Goal: Leave review/rating: Leave review/rating

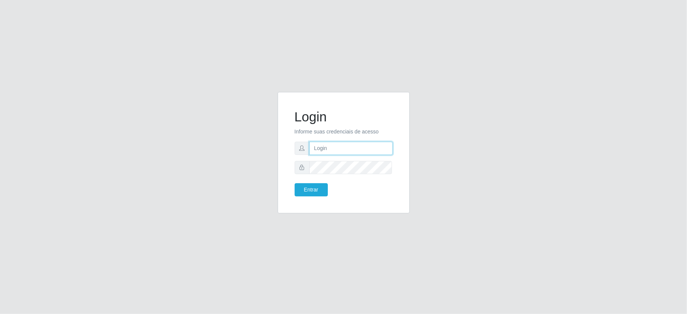
click at [331, 145] on input "text" at bounding box center [350, 148] width 83 height 13
type input "ediane@ideal"
click at [295, 183] on button "Entrar" at bounding box center [311, 189] width 33 height 13
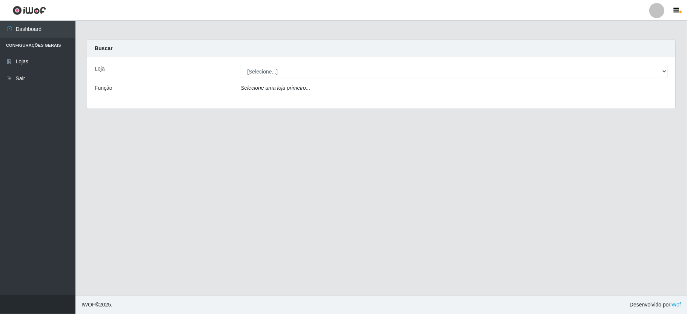
click at [259, 64] on div "Loja [Selecione...] Ideal - Conceição Função Selecione uma loja primeiro..." at bounding box center [381, 82] width 588 height 51
click at [263, 67] on select "[Selecione...] Ideal - Conceição" at bounding box center [454, 71] width 427 height 13
select select "231"
click at [241, 65] on select "[Selecione...] Ideal - Conceição" at bounding box center [454, 71] width 427 height 13
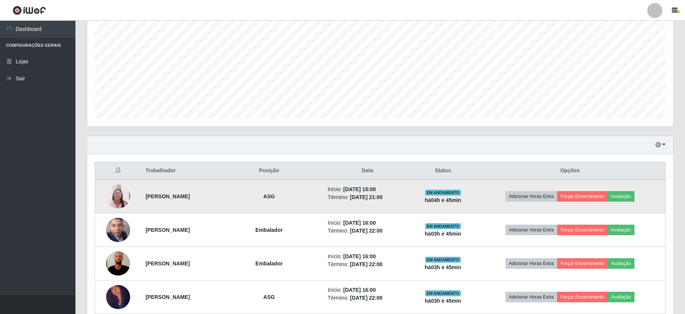
scroll to position [222, 0]
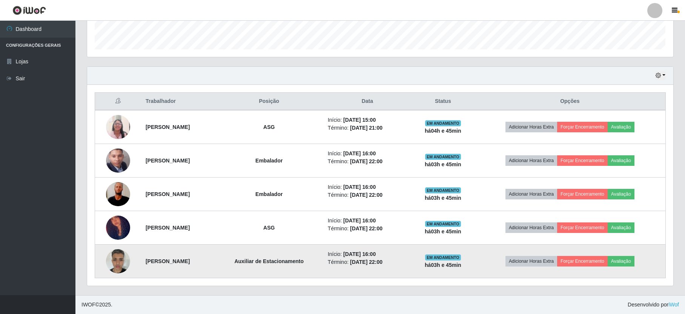
click at [115, 260] on img at bounding box center [118, 261] width 24 height 32
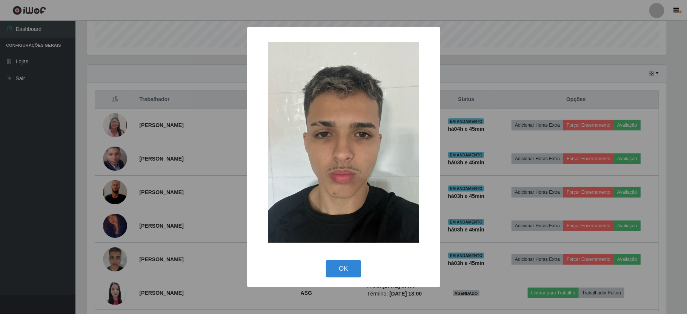
click at [337, 258] on div "OK Cancel" at bounding box center [344, 269] width 178 height 22
click at [351, 266] on button "OK" at bounding box center [343, 269] width 35 height 18
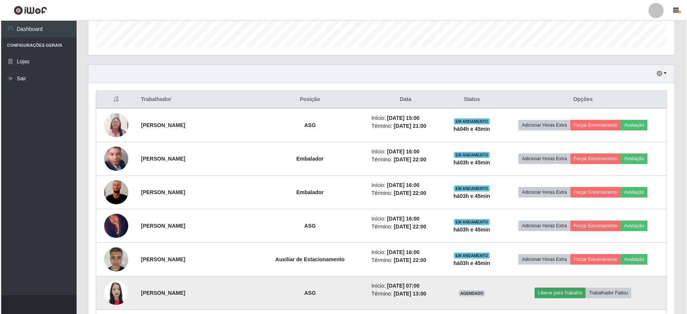
scroll to position [157, 586]
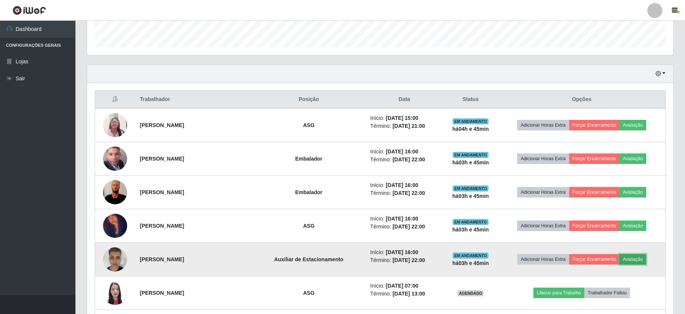
click at [641, 260] on button "Avaliação" at bounding box center [633, 259] width 27 height 11
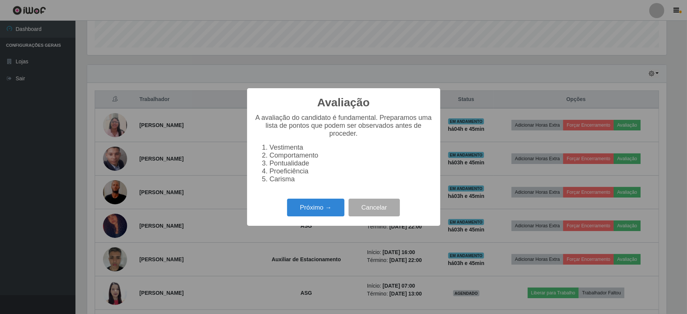
scroll to position [157, 580]
click at [320, 206] on button "Próximo →" at bounding box center [315, 208] width 57 height 18
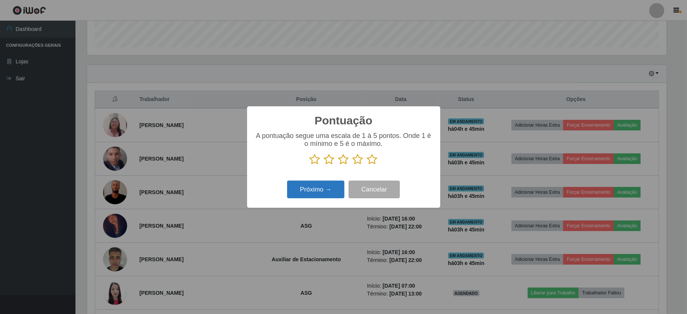
click at [329, 191] on button "Próximo →" at bounding box center [315, 190] width 57 height 18
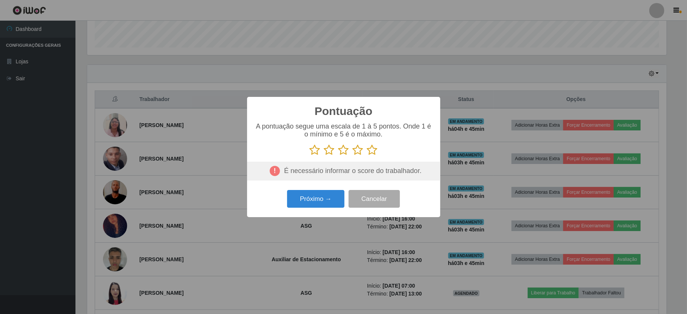
click at [311, 152] on icon at bounding box center [315, 150] width 11 height 11
click at [310, 156] on input "radio" at bounding box center [310, 156] width 0 height 0
click at [316, 198] on button "Próximo →" at bounding box center [315, 199] width 57 height 18
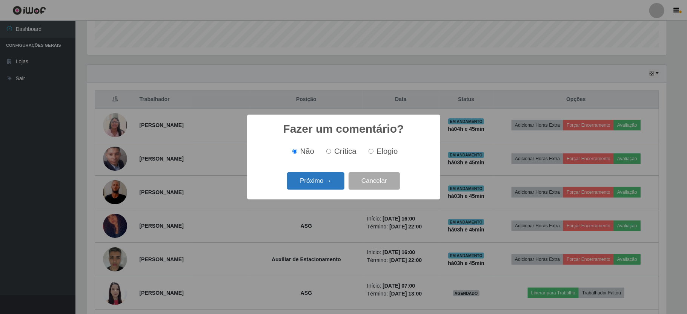
click at [328, 177] on button "Próximo →" at bounding box center [315, 181] width 57 height 18
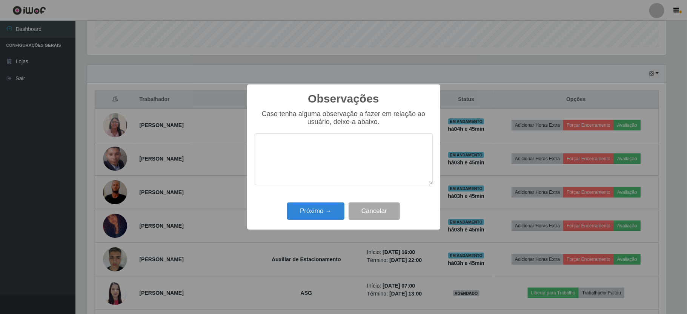
click at [306, 155] on textarea at bounding box center [344, 160] width 178 height 52
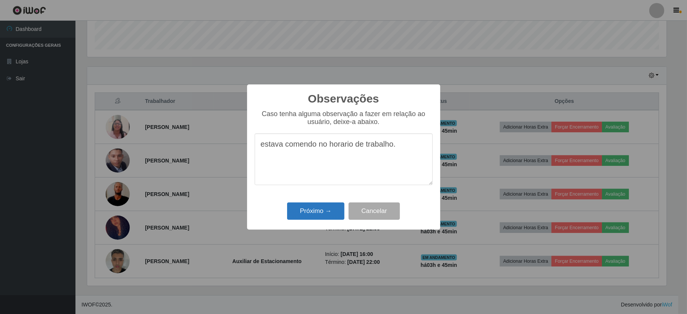
type textarea "estava comendo no horario de trabalho."
click at [313, 212] on button "Próximo →" at bounding box center [315, 212] width 57 height 18
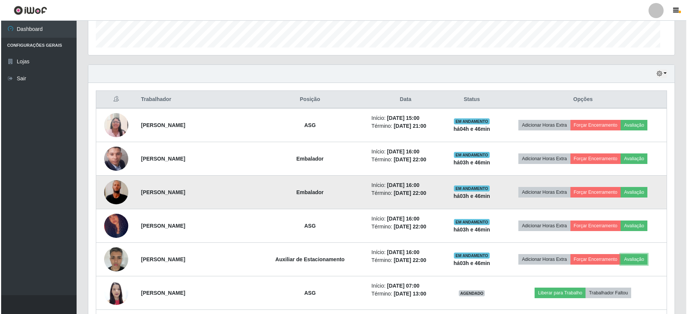
scroll to position [157, 586]
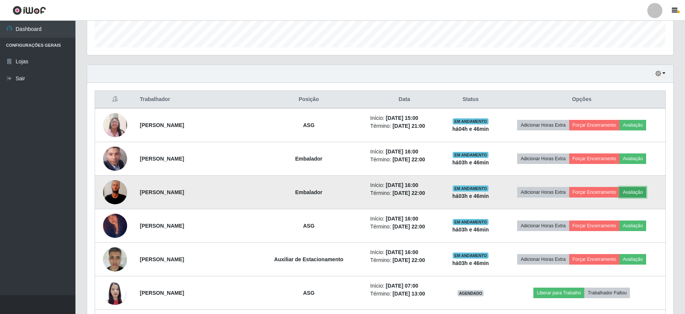
click at [635, 191] on button "Avaliação" at bounding box center [633, 192] width 27 height 11
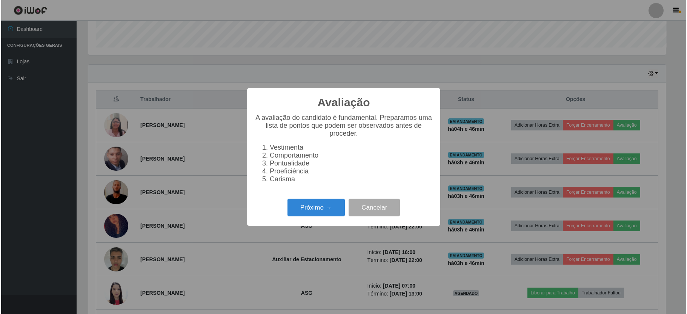
scroll to position [157, 580]
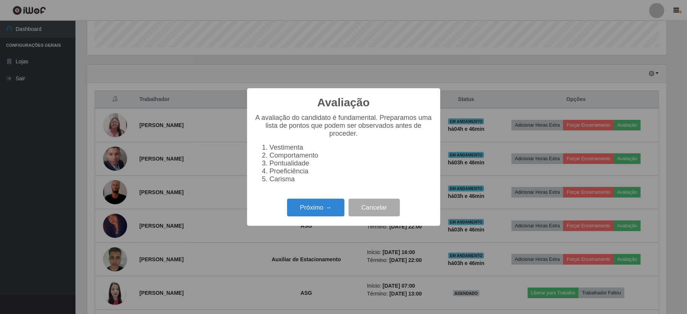
drag, startPoint x: 320, startPoint y: 201, endPoint x: 312, endPoint y: 221, distance: 21.9
click at [320, 201] on div "Avaliação × A avaliação do candidato é fundamental. Preparamos uma lista de pon…" at bounding box center [343, 157] width 193 height 138
click at [313, 218] on div "Próximo → Cancelar" at bounding box center [344, 208] width 178 height 22
click at [304, 211] on button "Próximo →" at bounding box center [315, 208] width 57 height 18
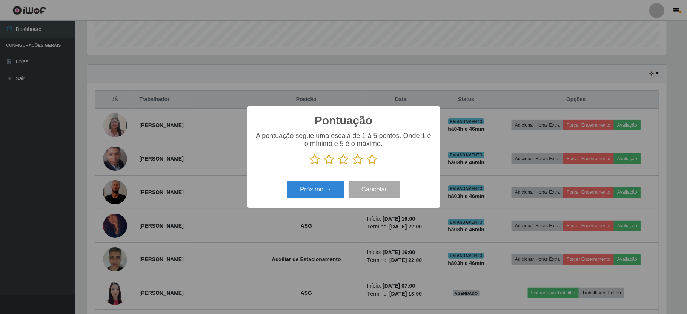
drag, startPoint x: 314, startPoint y: 158, endPoint x: 314, endPoint y: 201, distance: 42.6
click at [313, 159] on icon at bounding box center [315, 159] width 11 height 11
click at [310, 165] on input "radio" at bounding box center [310, 165] width 0 height 0
click at [316, 188] on button "Próximo →" at bounding box center [315, 190] width 57 height 18
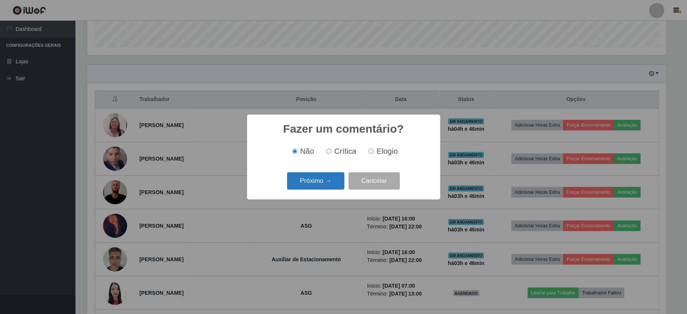
click at [302, 182] on button "Próximo →" at bounding box center [315, 181] width 57 height 18
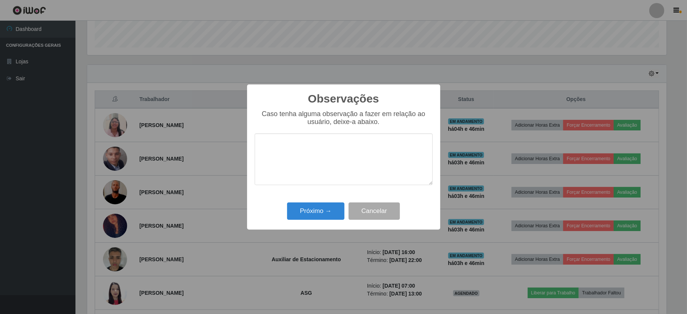
click at [305, 172] on textarea at bounding box center [344, 160] width 178 height 52
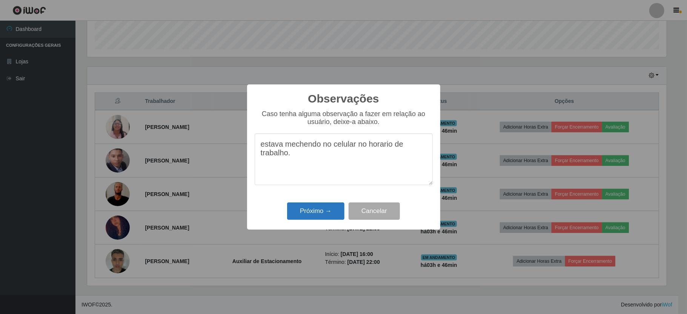
type textarea "estava mechendo no celular no horario de trabalho."
click at [312, 212] on button "Próximo →" at bounding box center [315, 212] width 57 height 18
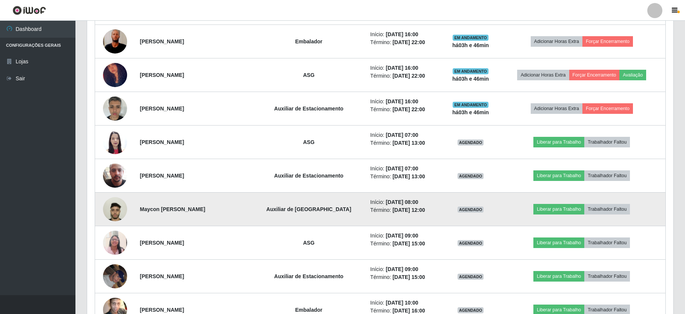
scroll to position [423, 0]
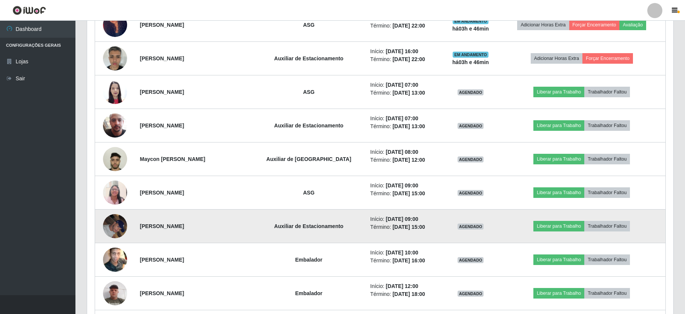
click at [108, 227] on img at bounding box center [115, 226] width 24 height 32
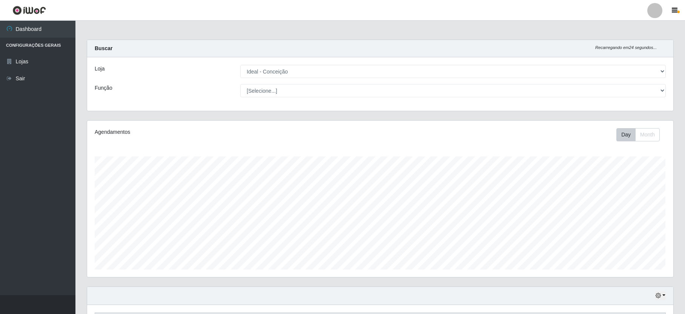
scroll to position [222, 0]
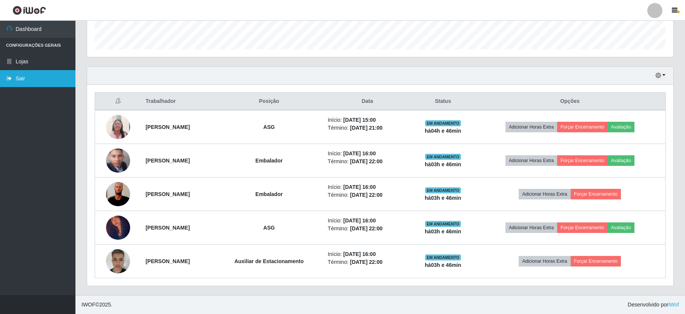
click at [32, 76] on link "Sair" at bounding box center [37, 78] width 75 height 17
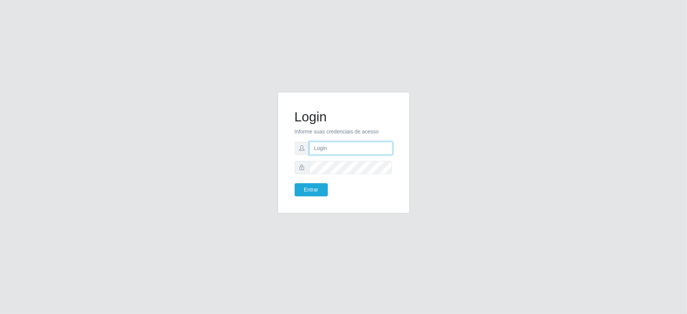
click at [331, 151] on input "text" at bounding box center [350, 148] width 83 height 13
type input "ediane@ideal"
drag, startPoint x: 343, startPoint y: 175, endPoint x: 339, endPoint y: 174, distance: 4.2
click at [342, 175] on form "Login Informe suas credenciais de acesso ediane@ideal Entrar" at bounding box center [344, 153] width 98 height 88
click at [295, 183] on button "Entrar" at bounding box center [311, 189] width 33 height 13
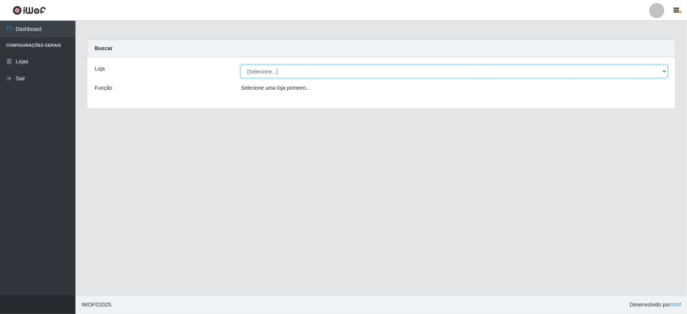
click at [278, 67] on select "[Selecione...] Ideal - Conceição" at bounding box center [454, 71] width 427 height 13
select select "231"
click at [241, 65] on select "[Selecione...] Ideal - Conceição" at bounding box center [454, 71] width 427 height 13
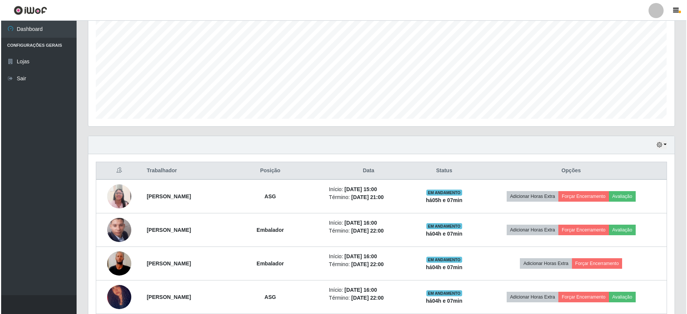
scroll to position [201, 0]
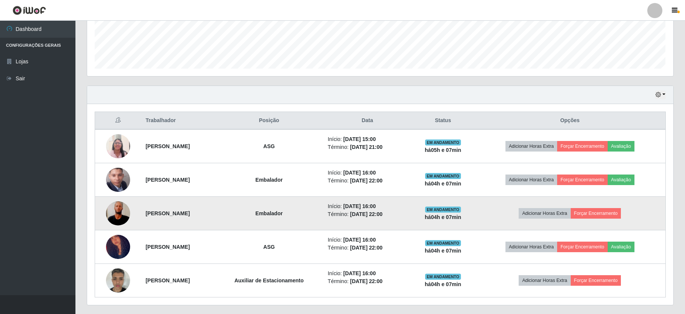
click at [116, 212] on img at bounding box center [118, 214] width 24 height 54
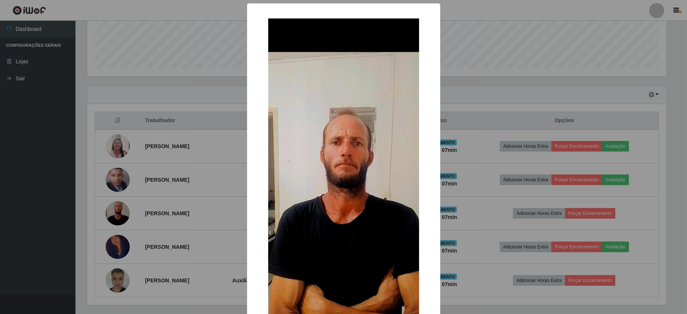
click at [68, 71] on div "× OK Cancel" at bounding box center [343, 157] width 687 height 314
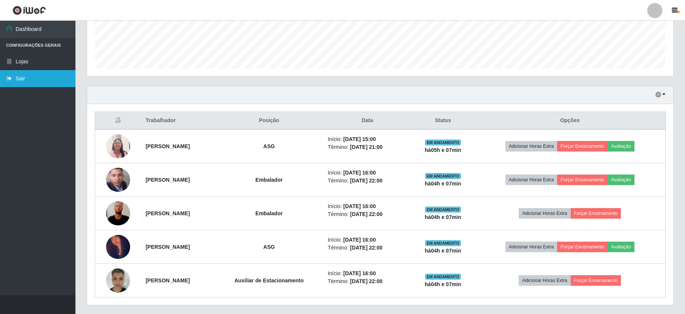
scroll to position [157, 586]
click at [38, 82] on link "Sair" at bounding box center [37, 78] width 75 height 17
